Goal: Find contact information: Find contact information

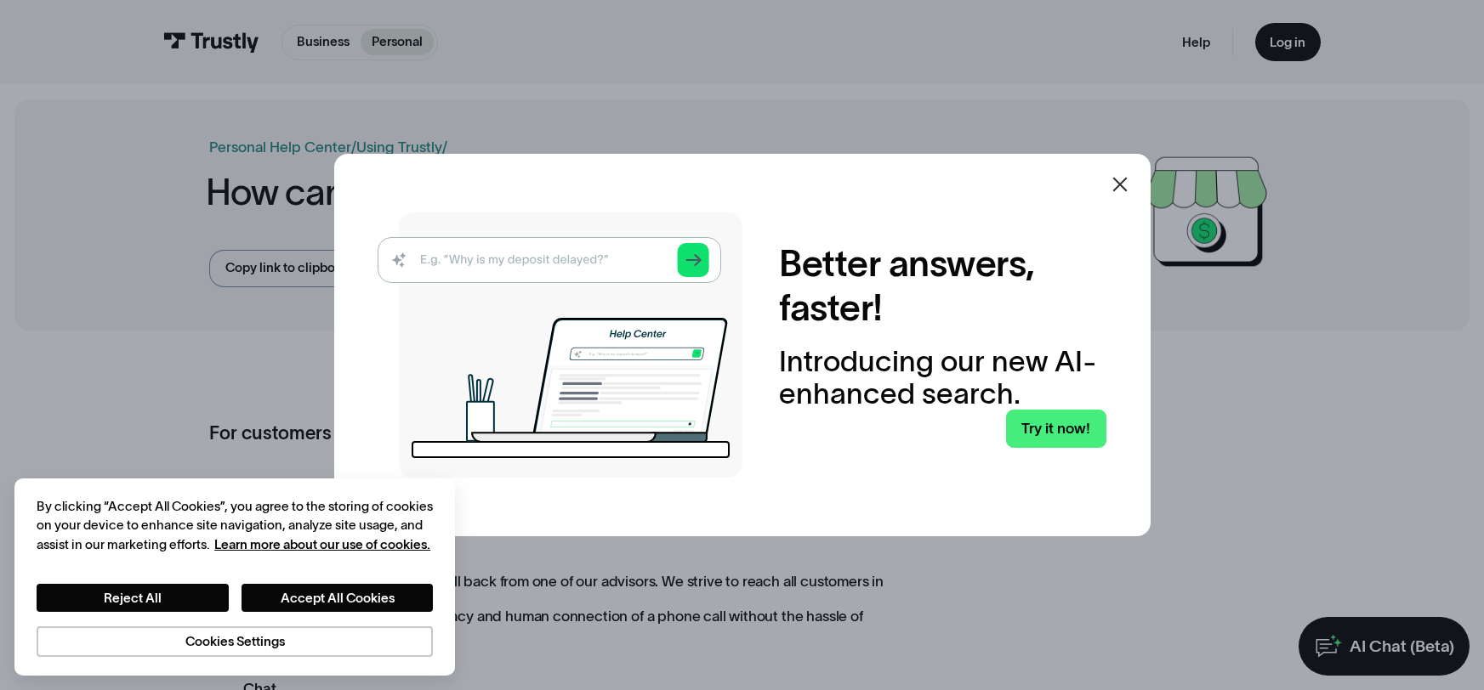
click at [1130, 194] on div at bounding box center [1119, 184] width 41 height 41
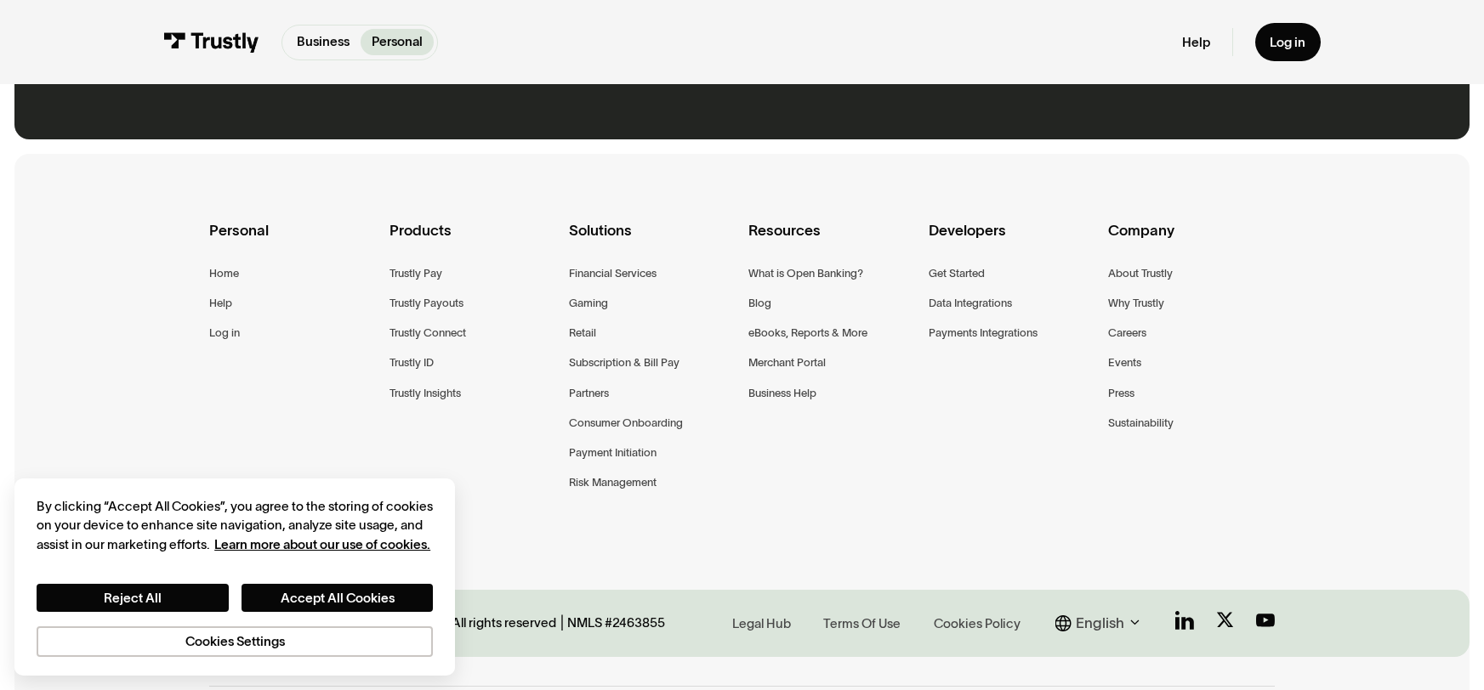
scroll to position [1254, 0]
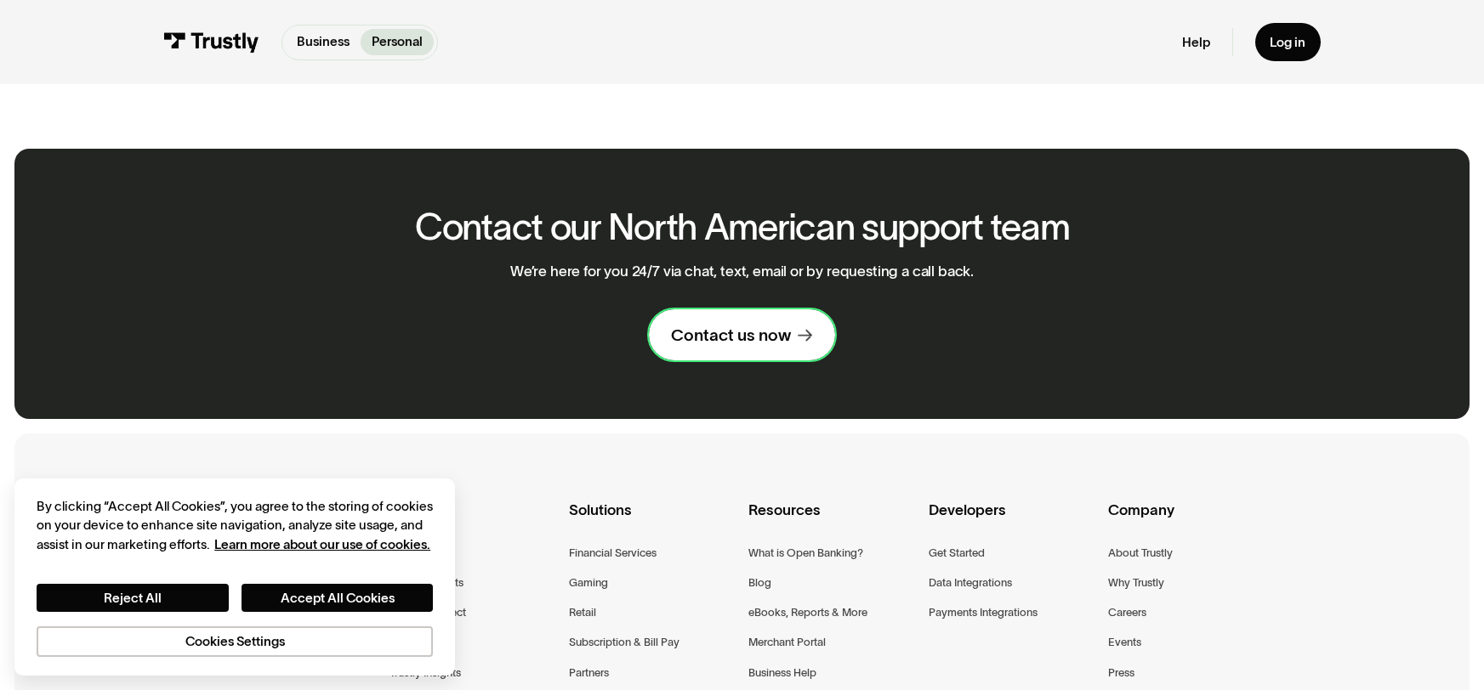
click at [726, 335] on div "Contact us now" at bounding box center [731, 335] width 120 height 21
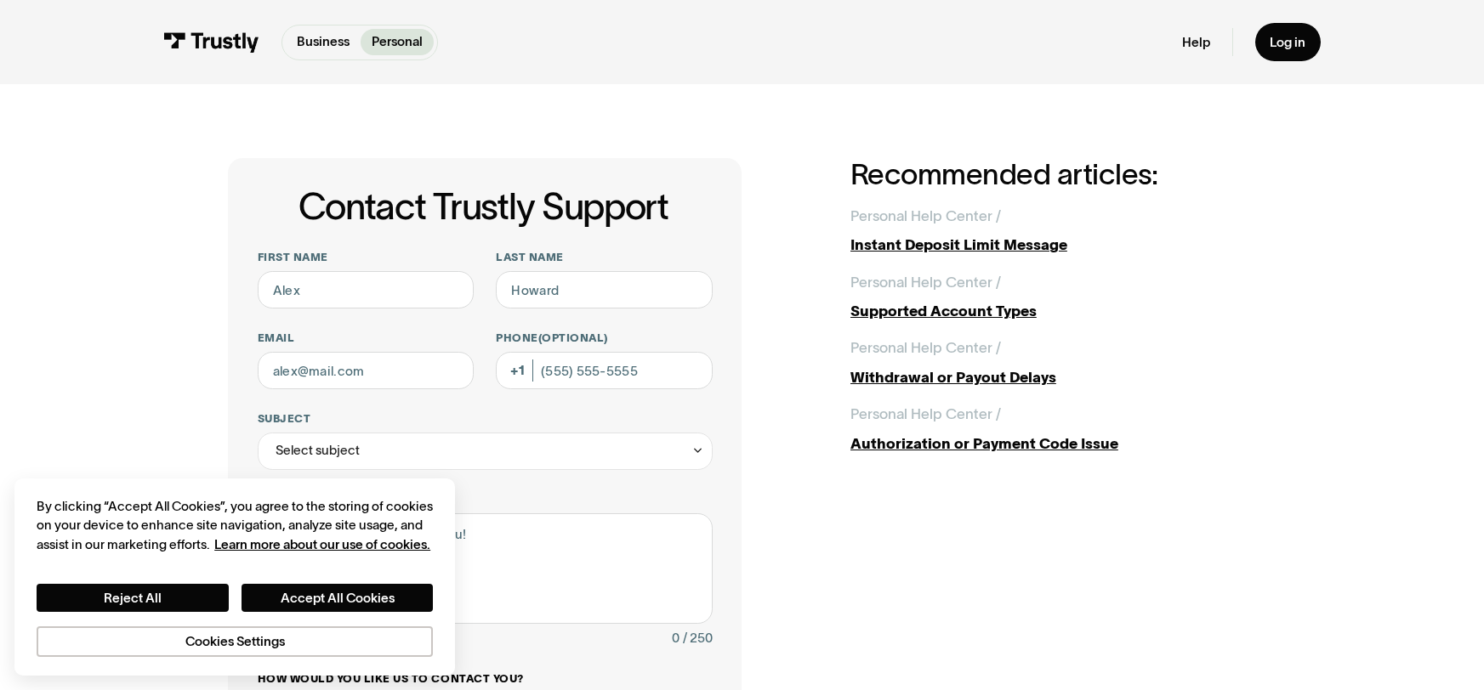
click at [998, 99] on div "Contact Trustly Support First name Last name Email Phone (Optional) Subject Sel…" at bounding box center [742, 576] width 1410 height 985
